Goal: Find specific page/section: Find specific page/section

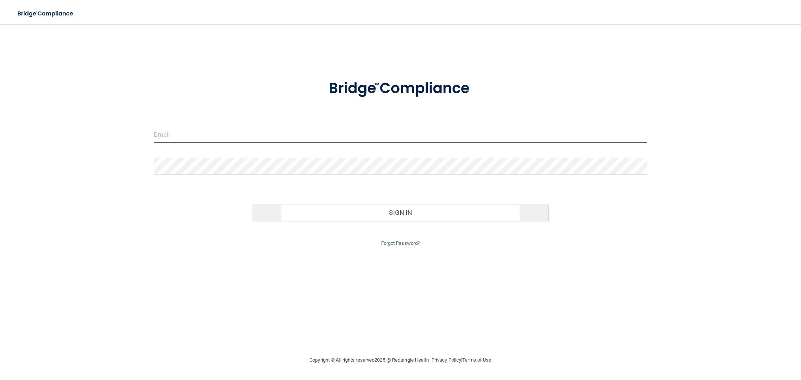
type input "[EMAIL_ADDRESS][DOMAIN_NAME]"
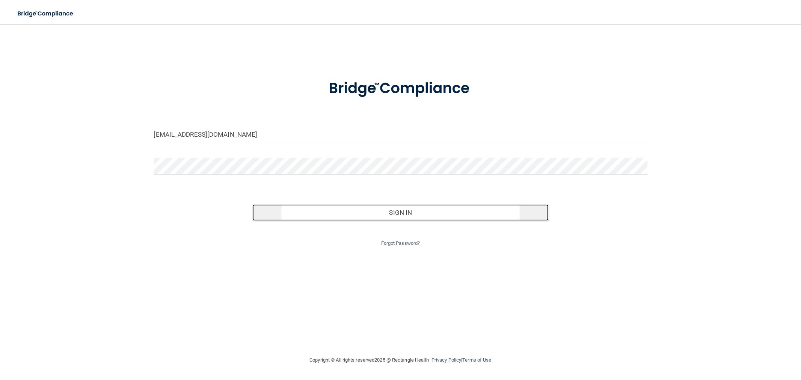
click at [421, 207] on button "Sign In" at bounding box center [400, 212] width 296 height 17
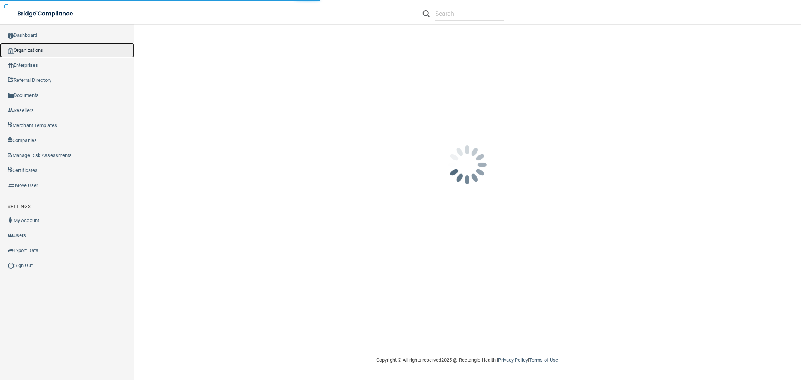
click at [39, 49] on link "Organizations" at bounding box center [67, 50] width 134 height 15
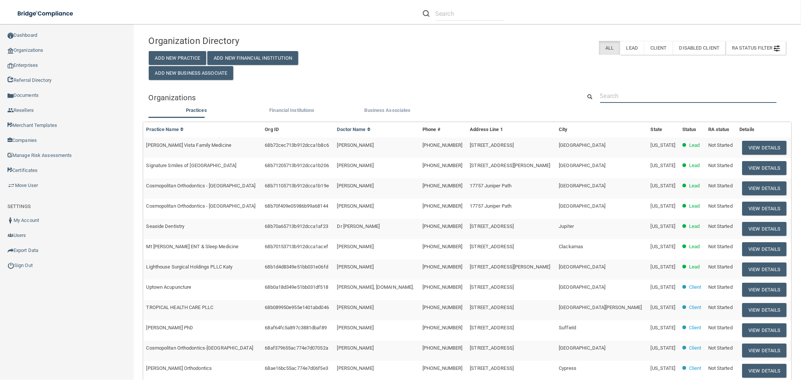
click at [635, 94] on input "text" at bounding box center [688, 96] width 176 height 14
paste input "[EMAIL_ADDRESS][DOMAIN_NAME]"
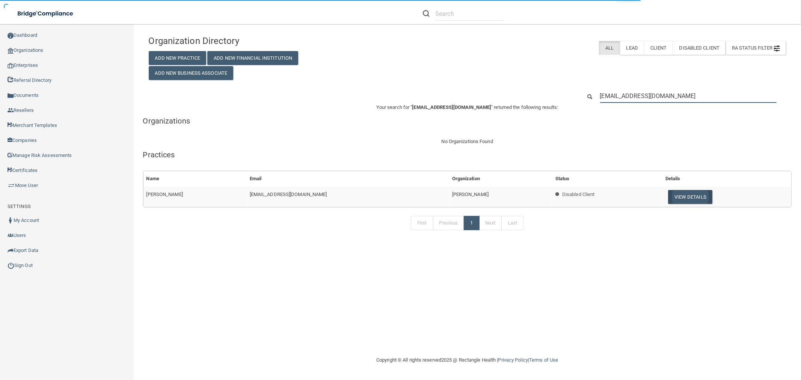
type input "[EMAIL_ADDRESS][DOMAIN_NAME]"
click at [687, 202] on button "View Details" at bounding box center [690, 197] width 44 height 14
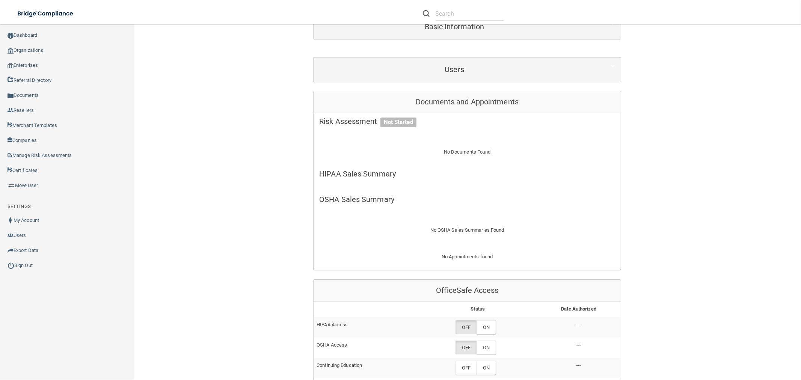
scroll to position [42, 0]
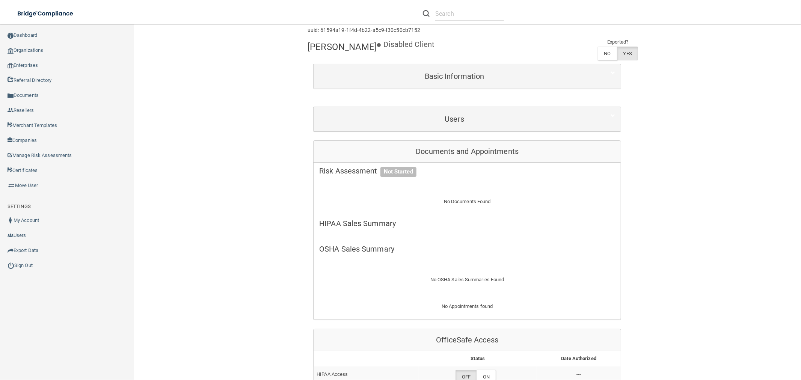
click at [354, 47] on h4 "[PERSON_NAME]" at bounding box center [341, 47] width 69 height 10
copy div "[PERSON_NAME]"
click at [73, 45] on link "Organizations" at bounding box center [67, 50] width 134 height 15
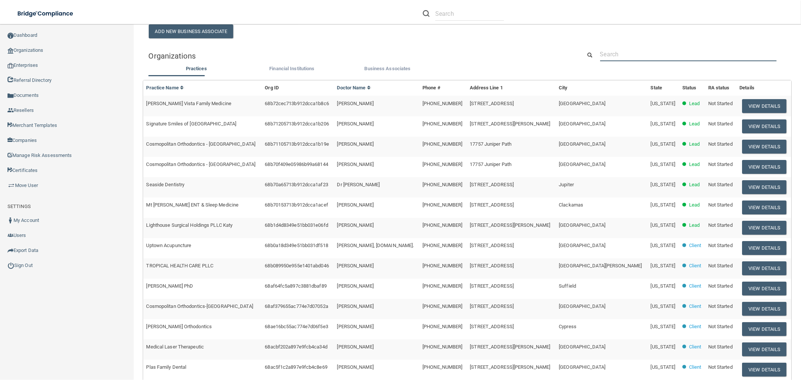
click at [695, 56] on input "text" at bounding box center [688, 54] width 176 height 14
paste input "[PERSON_NAME]"
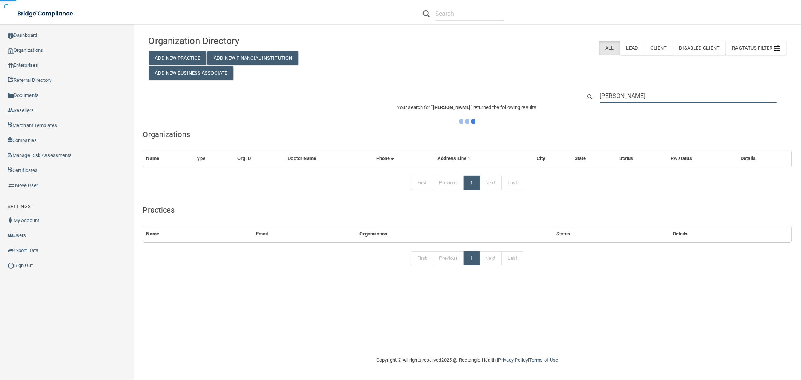
type input "[PERSON_NAME]"
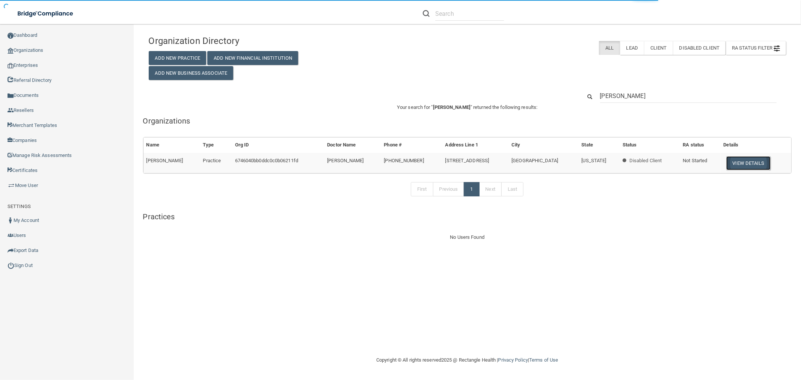
click at [755, 166] on button "View Details" at bounding box center [748, 163] width 44 height 14
